Goal: Task Accomplishment & Management: Manage account settings

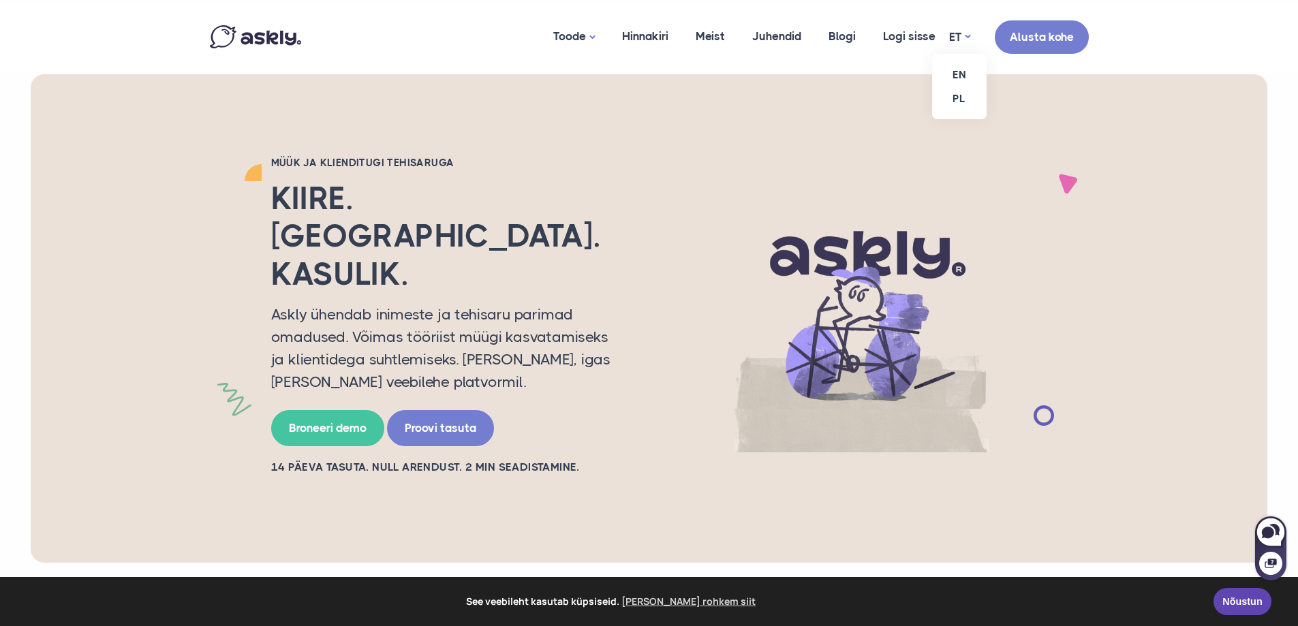
click at [956, 54] on ul "EN PL" at bounding box center [959, 86] width 55 height 65
click at [961, 75] on link "EN" at bounding box center [959, 75] width 55 height 24
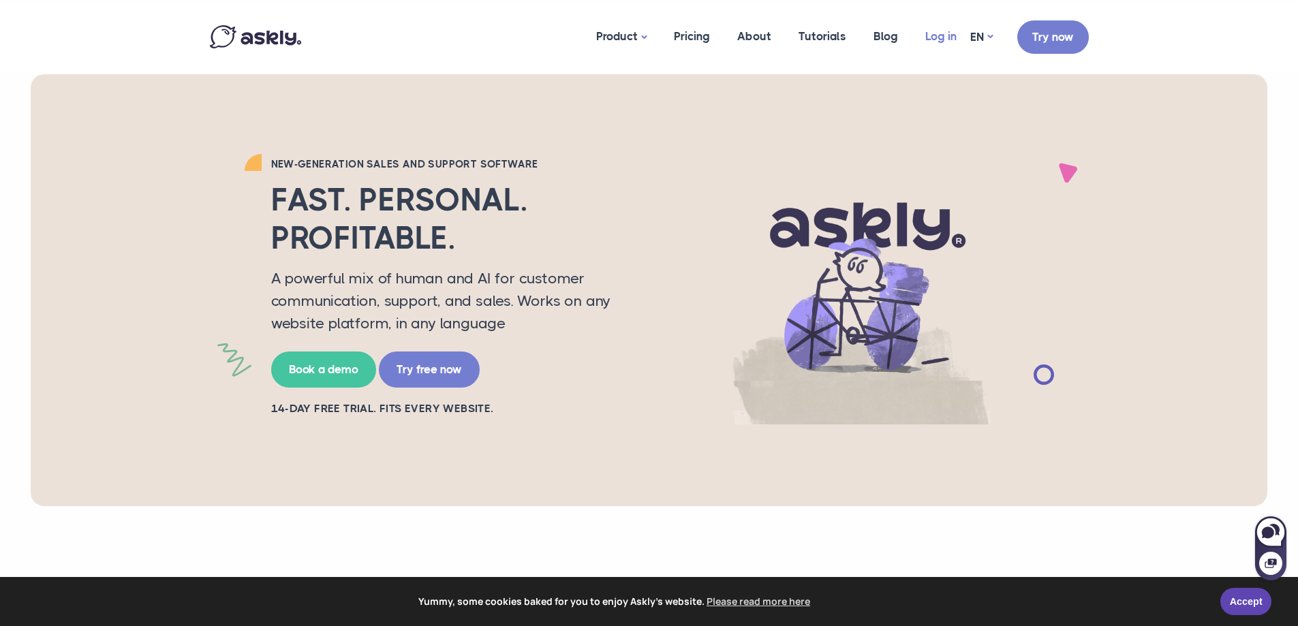
click at [943, 39] on link "Log in" at bounding box center [941, 36] width 59 height 66
